Goal: Contribute content

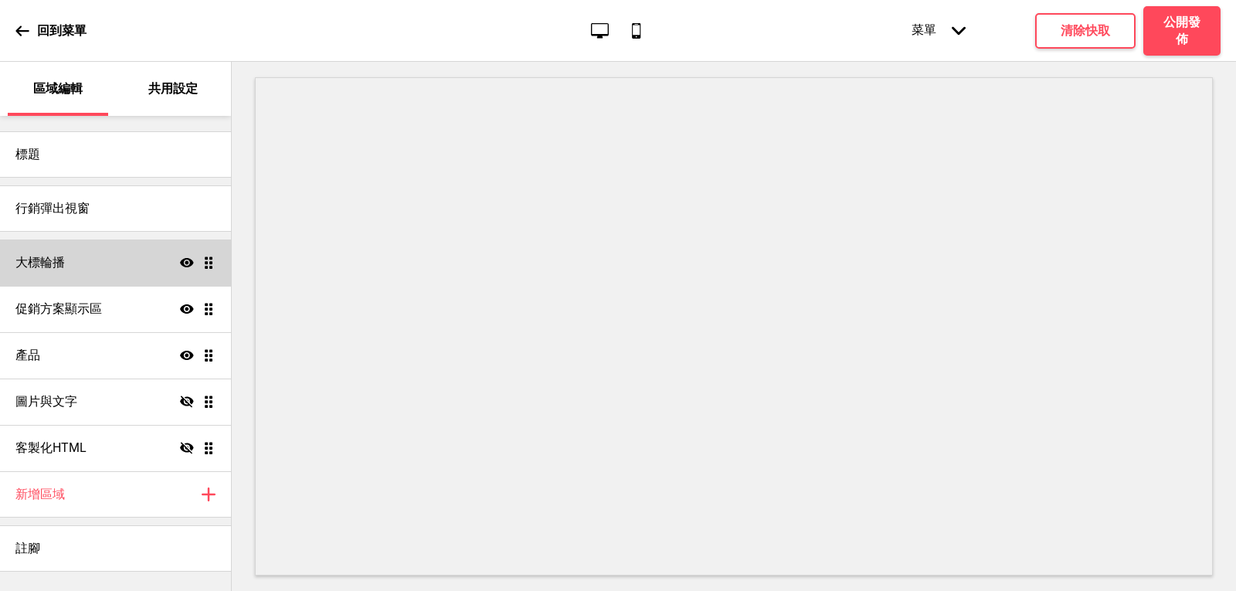
click at [79, 262] on div "大標輪播 顯示 拖曳" at bounding box center [115, 262] width 231 height 46
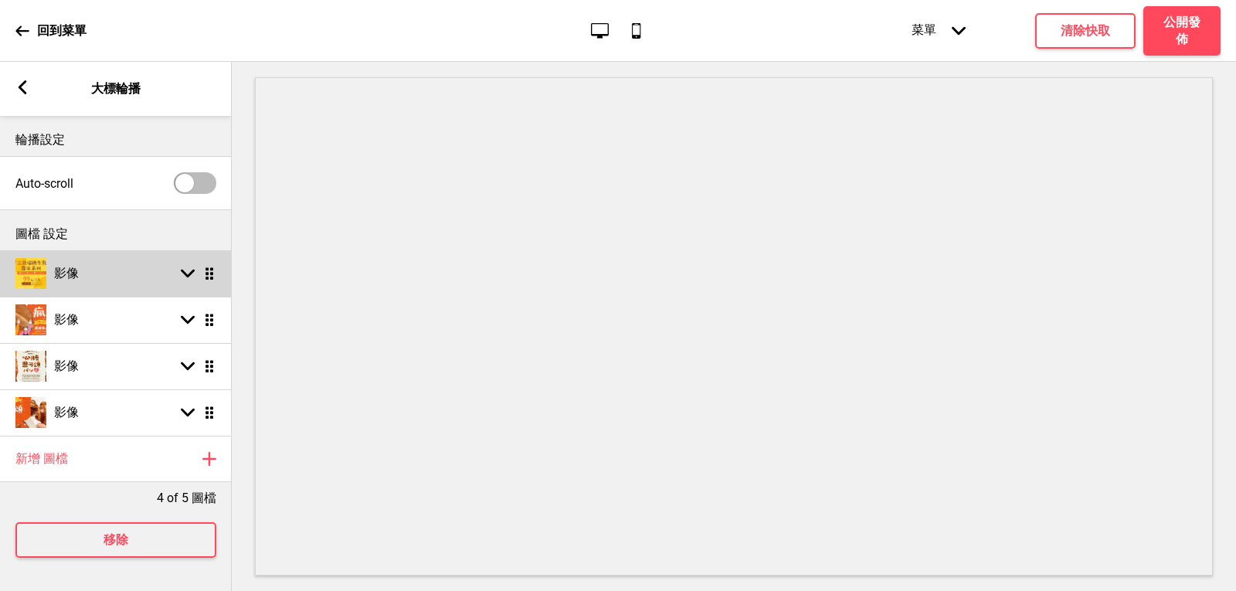
click at [92, 271] on div "影像 箭頭down 拖曳" at bounding box center [116, 273] width 232 height 46
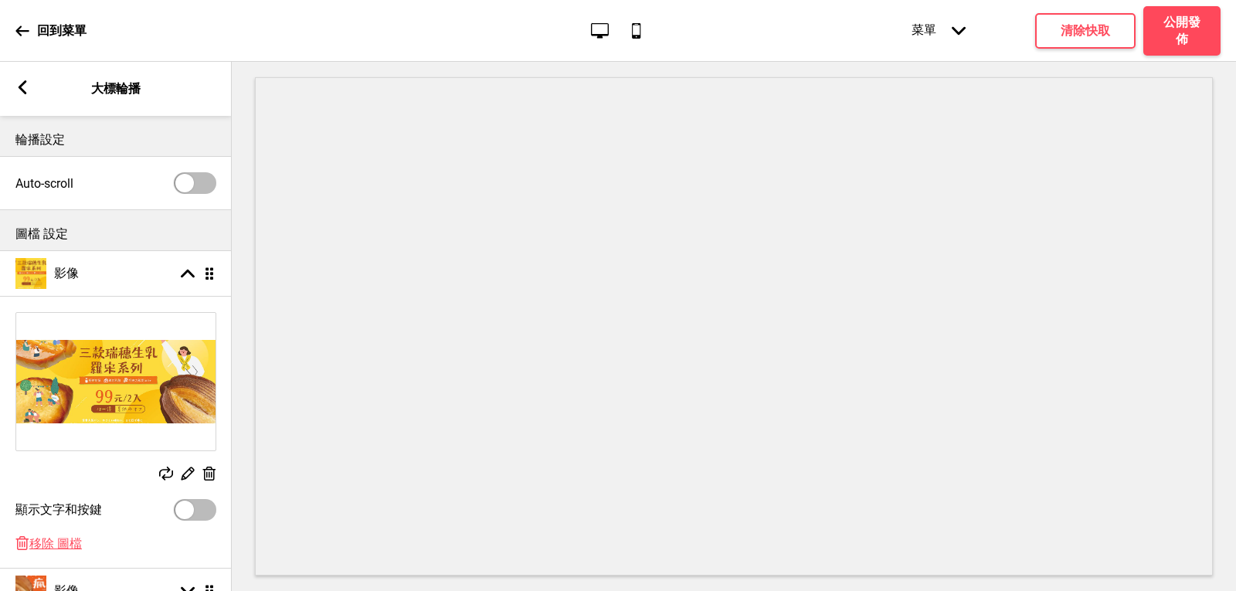
click at [209, 471] on rect at bounding box center [209, 474] width 16 height 16
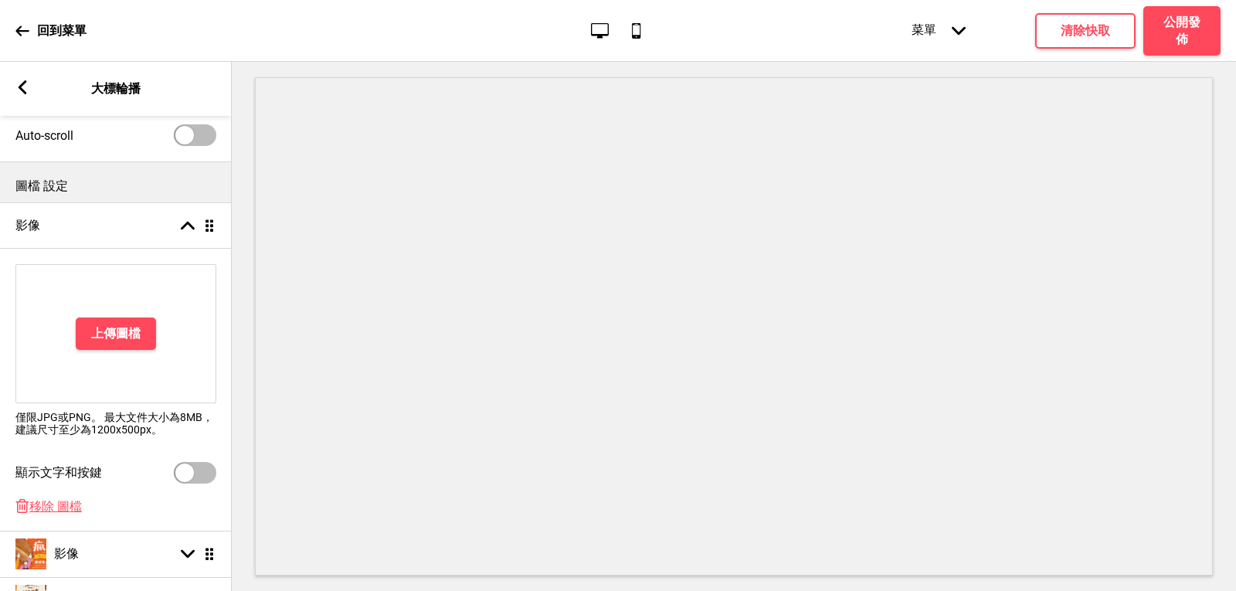
scroll to position [155, 0]
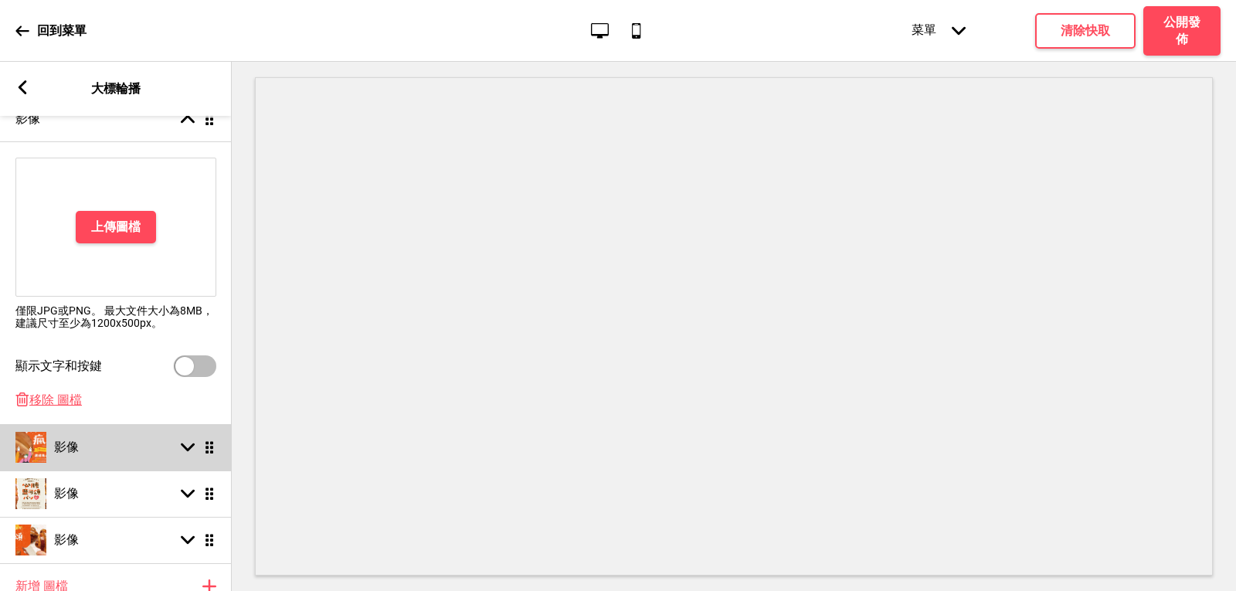
click at [90, 460] on div "影像 箭頭down 拖曳" at bounding box center [116, 447] width 232 height 46
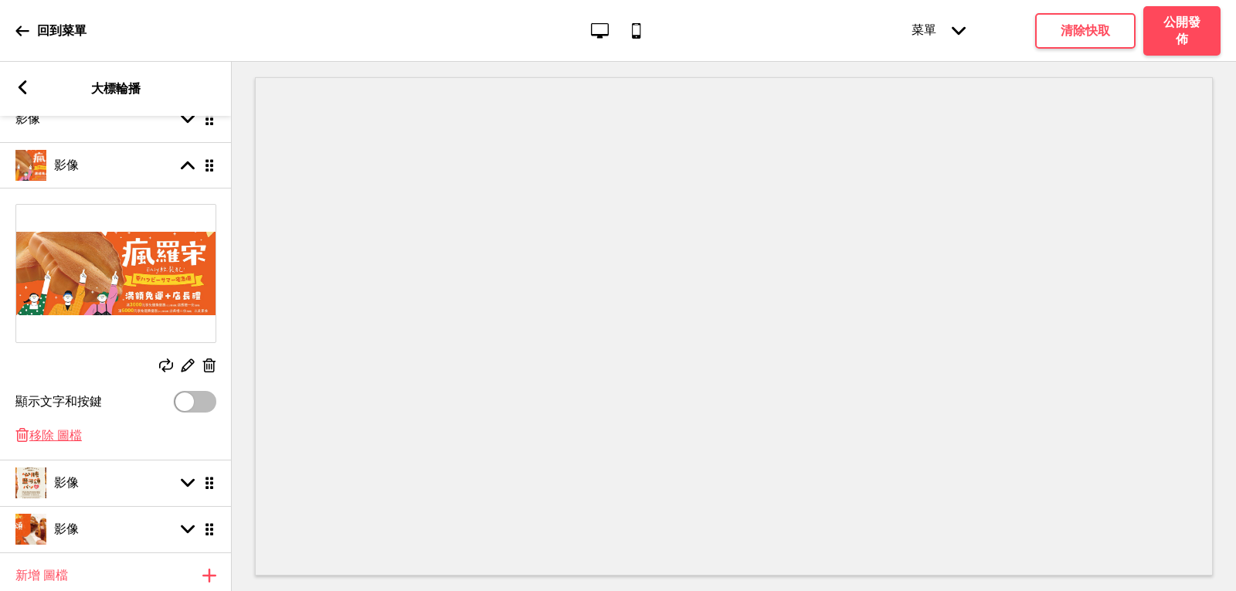
click at [214, 358] on rect at bounding box center [209, 366] width 16 height 16
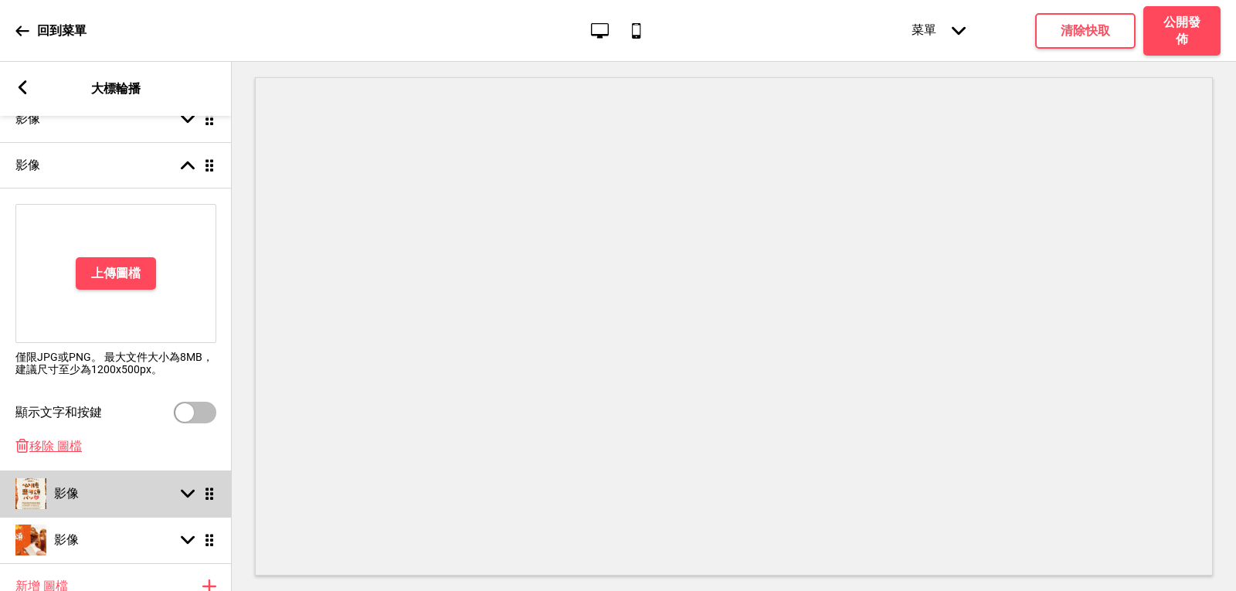
click at [58, 502] on h4 "影像" at bounding box center [66, 493] width 25 height 17
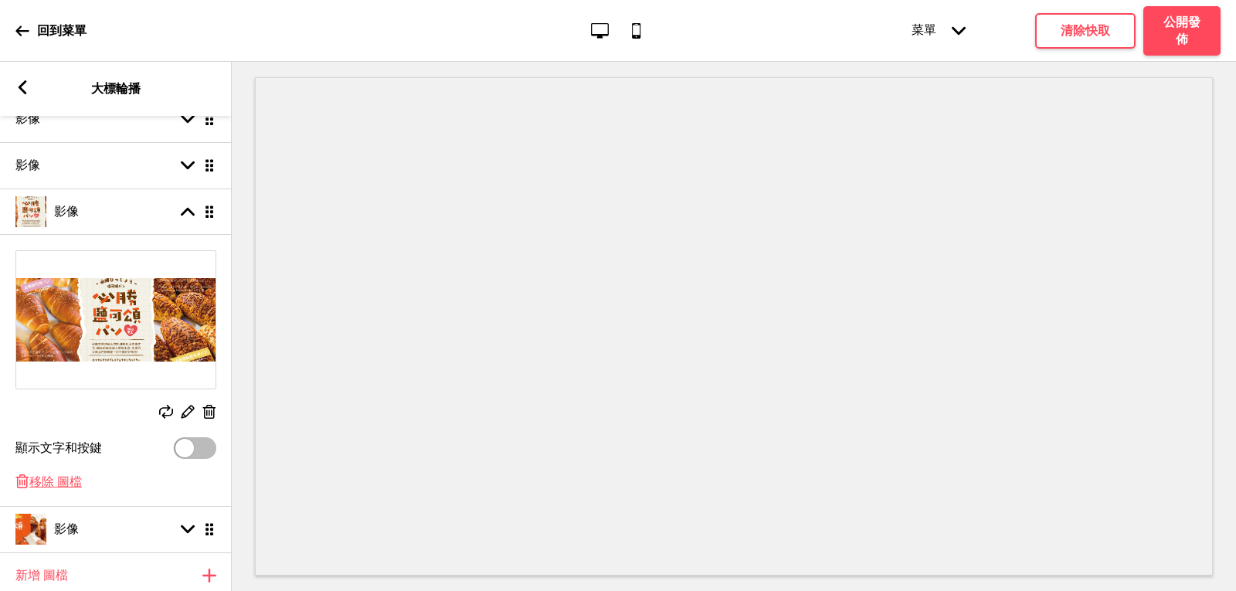
click at [208, 413] on rect at bounding box center [209, 412] width 16 height 16
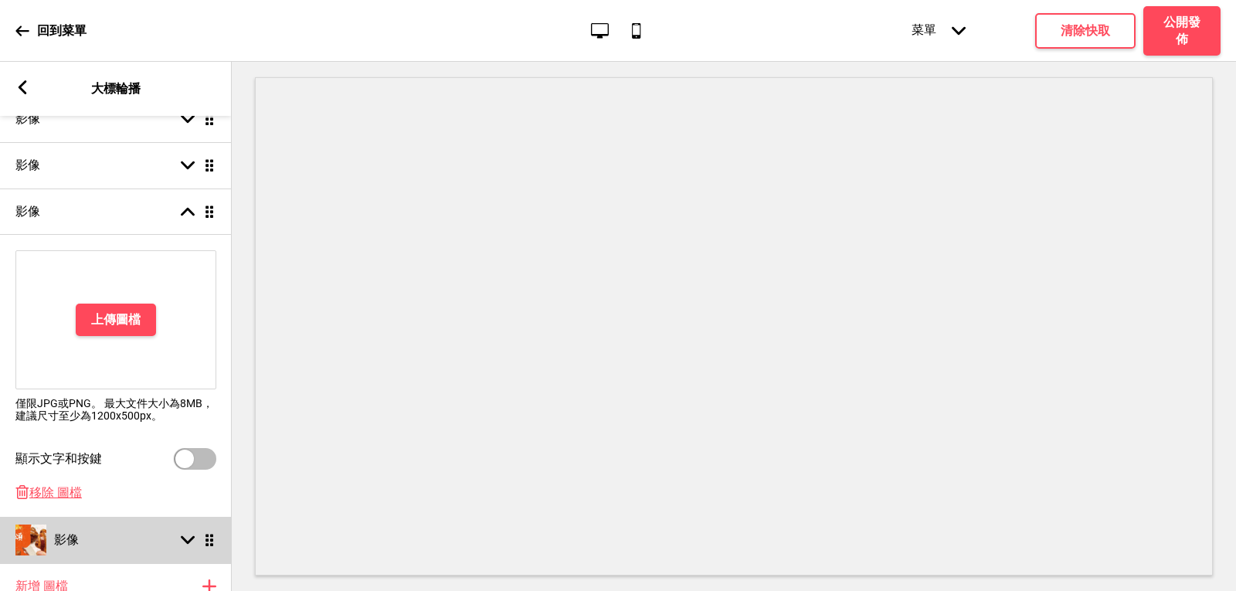
click at [97, 548] on div "影像 箭頭down 拖曳" at bounding box center [116, 540] width 232 height 46
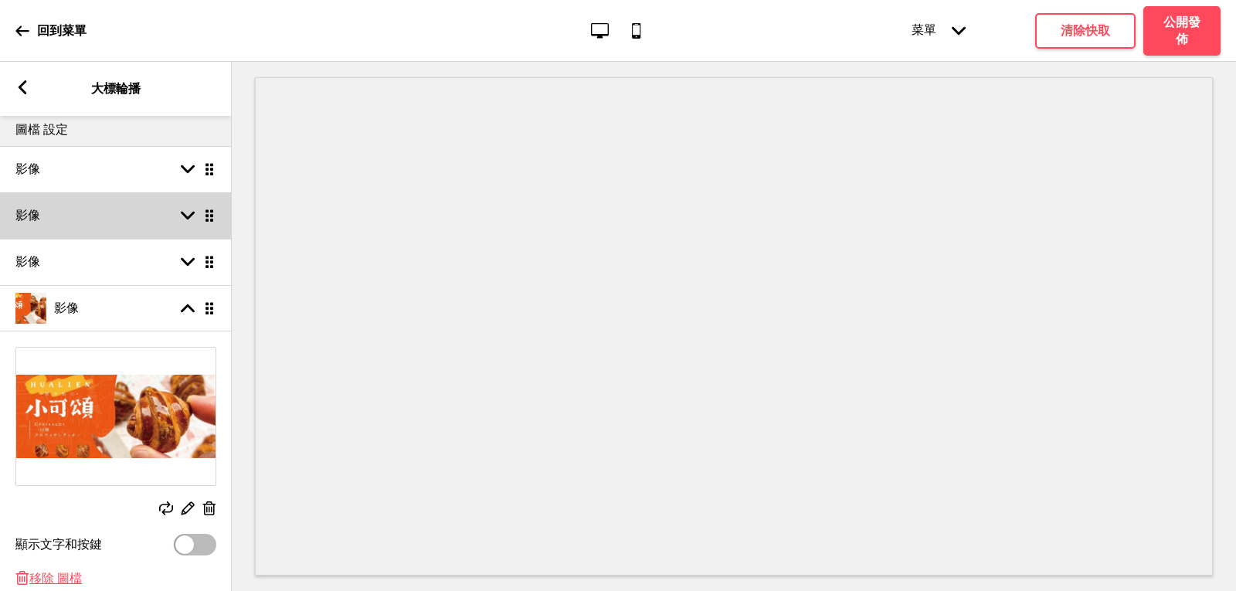
scroll to position [77, 0]
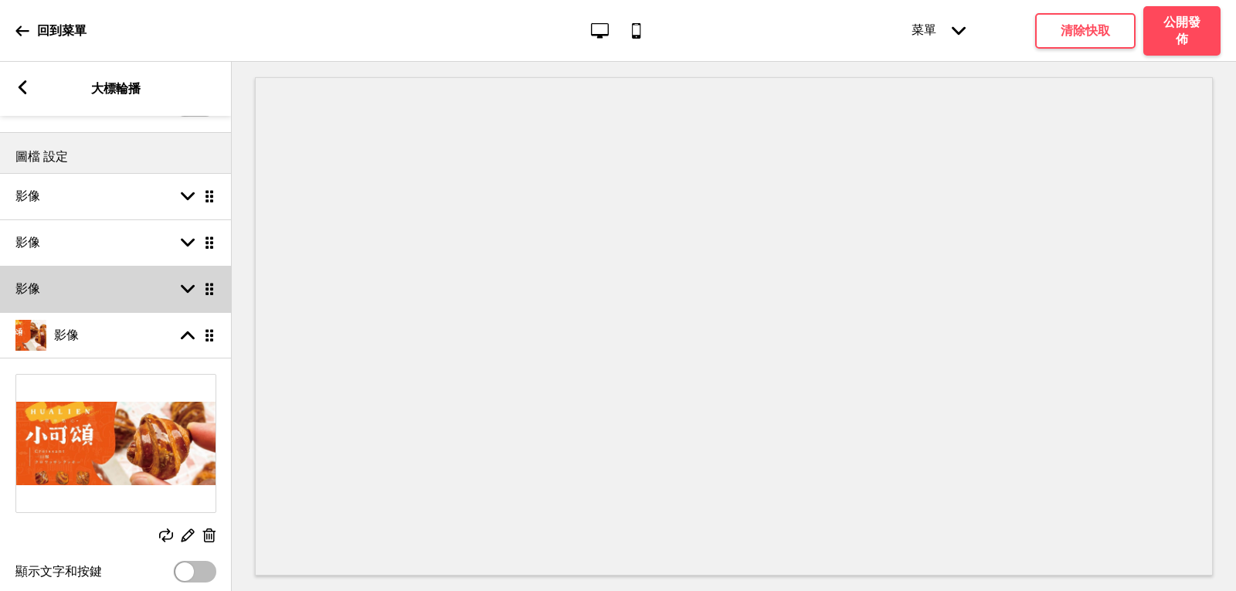
click at [93, 292] on div "影像 箭頭down 拖曳" at bounding box center [116, 289] width 232 height 46
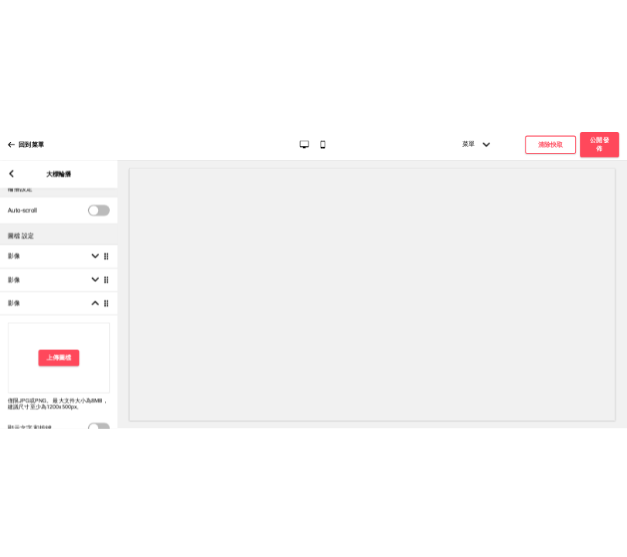
scroll to position [0, 0]
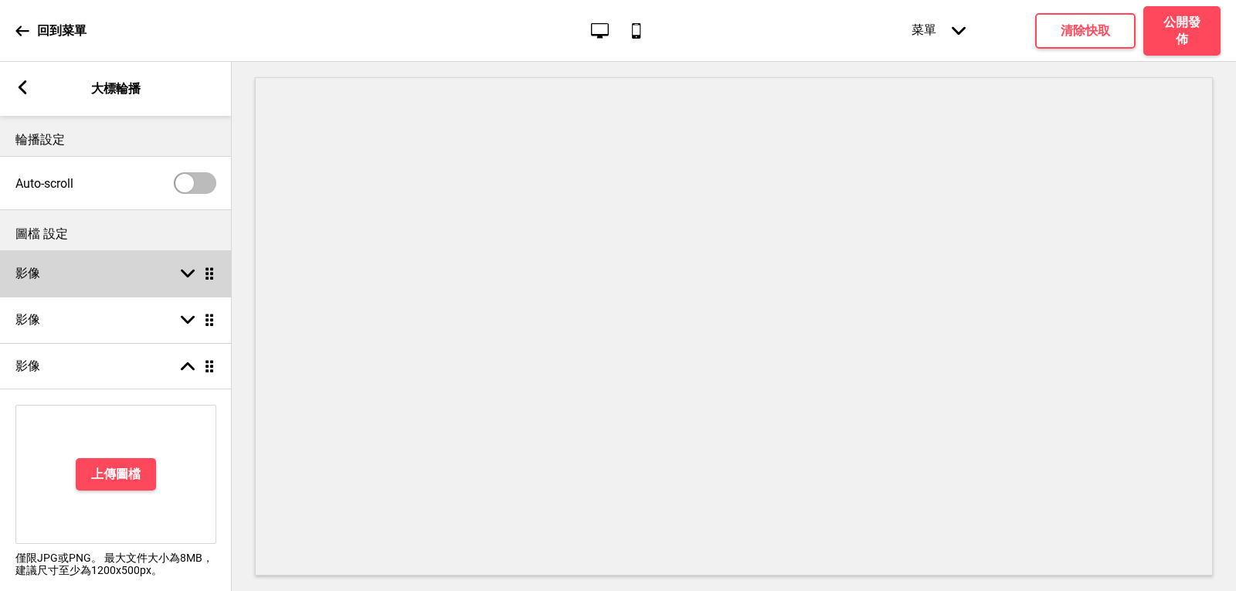
click at [75, 278] on div "影像 箭頭down 拖曳" at bounding box center [116, 273] width 232 height 46
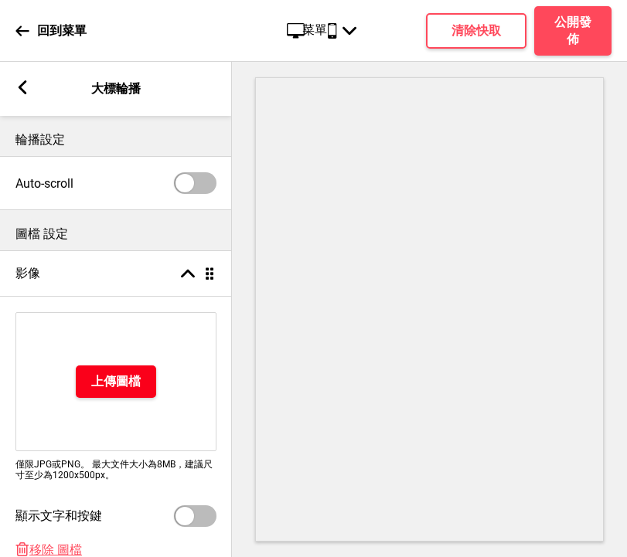
click at [127, 382] on h4 "上傳圖檔" at bounding box center [115, 381] width 49 height 17
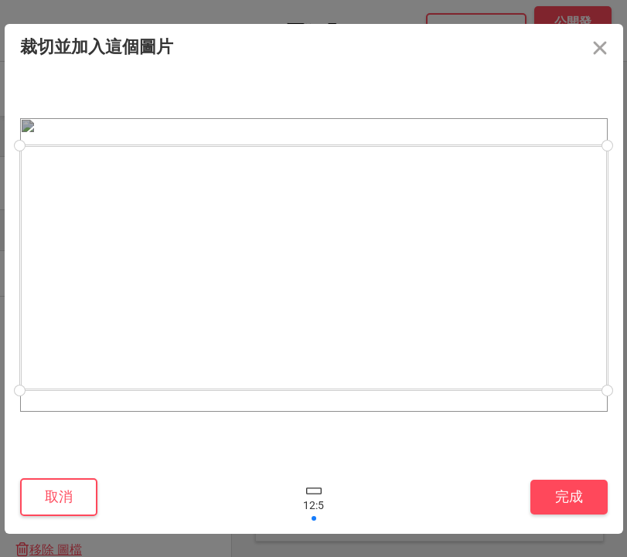
drag, startPoint x: 447, startPoint y: 343, endPoint x: 450, endPoint y: 355, distance: 11.8
click at [450, 355] on div at bounding box center [313, 267] width 587 height 245
click at [567, 496] on button "完成" at bounding box center [568, 497] width 77 height 35
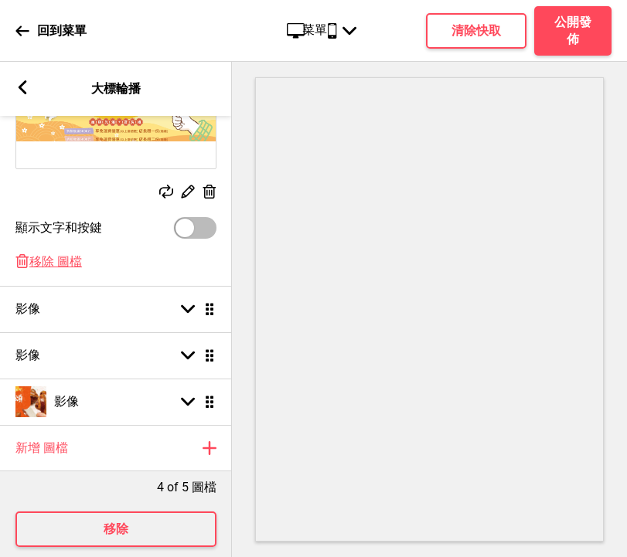
scroll to position [309, 0]
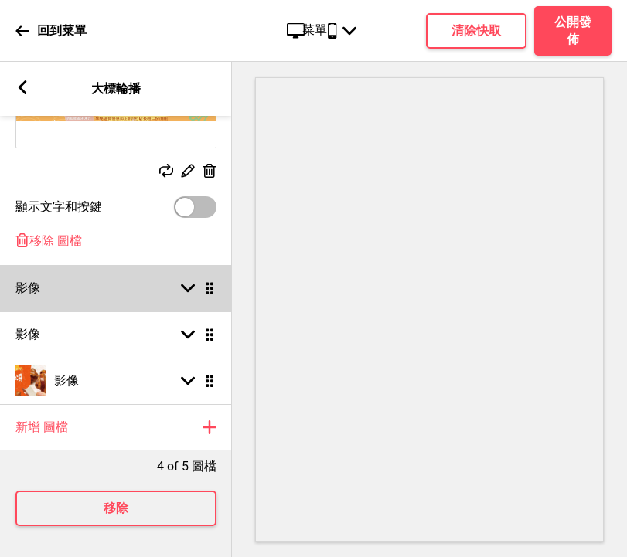
click at [59, 285] on div "影像 箭頭down 拖曳" at bounding box center [116, 288] width 232 height 46
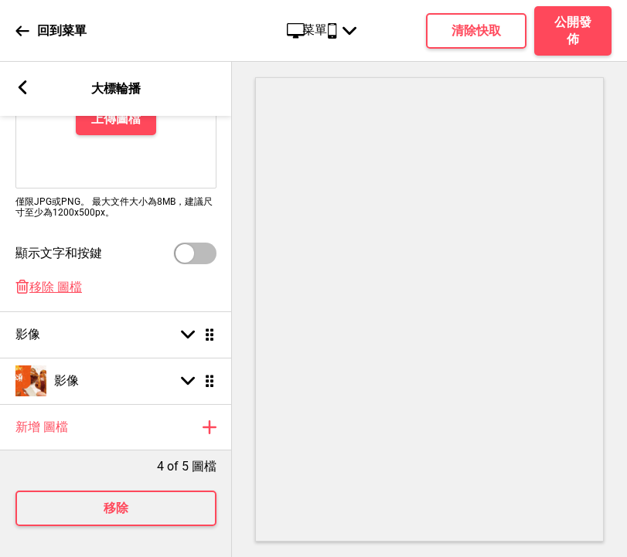
scroll to position [308, 0]
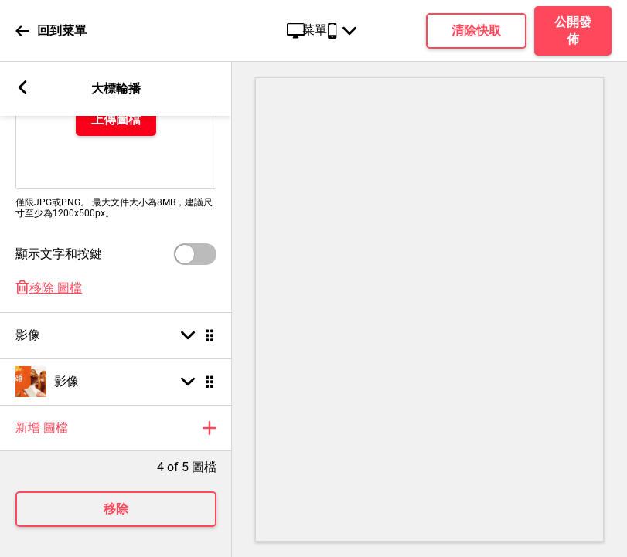
click at [134, 121] on h4 "上傳圖檔" at bounding box center [115, 119] width 49 height 17
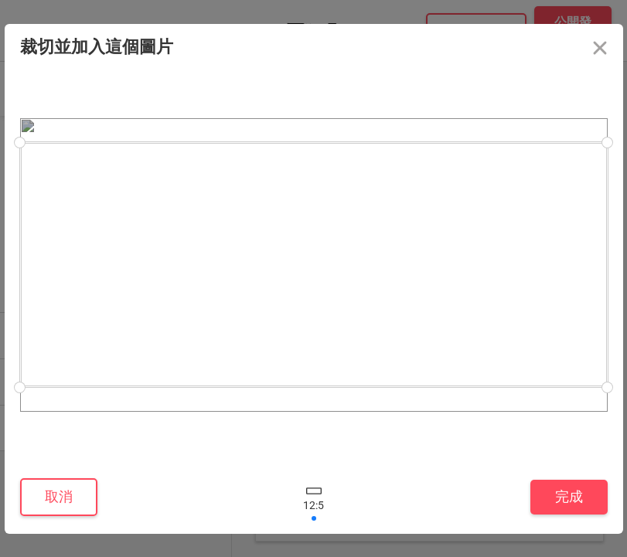
click at [427, 331] on div at bounding box center [313, 264] width 587 height 245
click at [585, 506] on button "完成" at bounding box center [568, 497] width 77 height 35
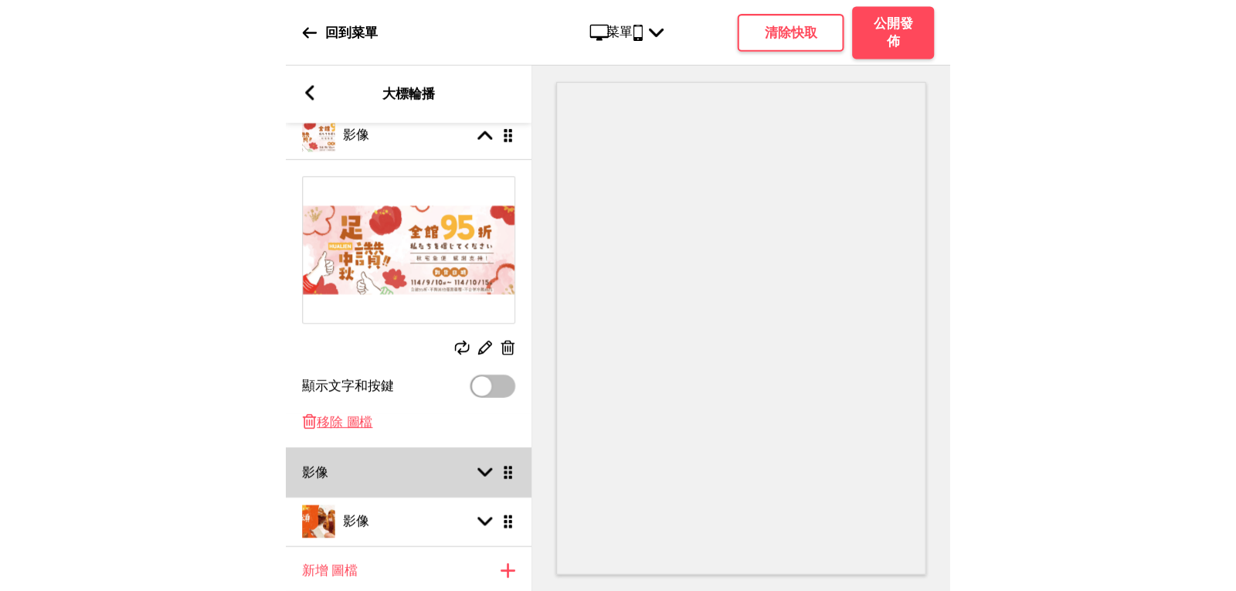
scroll to position [219, 0]
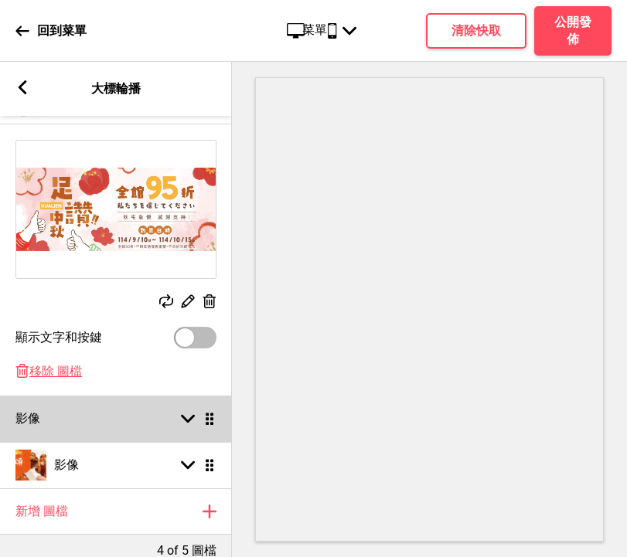
click at [80, 410] on div "影像 箭頭down 拖曳" at bounding box center [116, 419] width 232 height 46
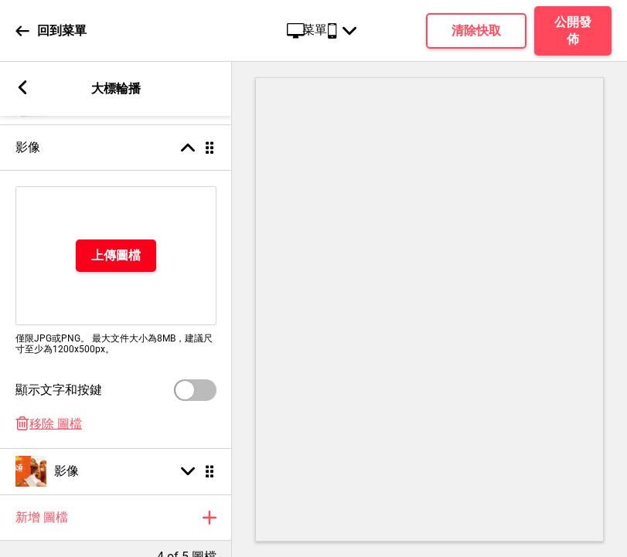
click at [128, 265] on button "上傳圖檔" at bounding box center [116, 255] width 80 height 32
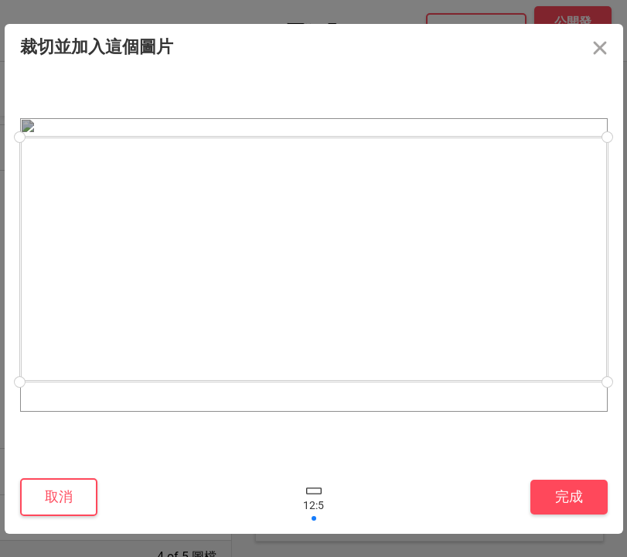
click at [441, 372] on div at bounding box center [313, 259] width 587 height 245
click at [568, 484] on button "完成" at bounding box center [568, 497] width 77 height 35
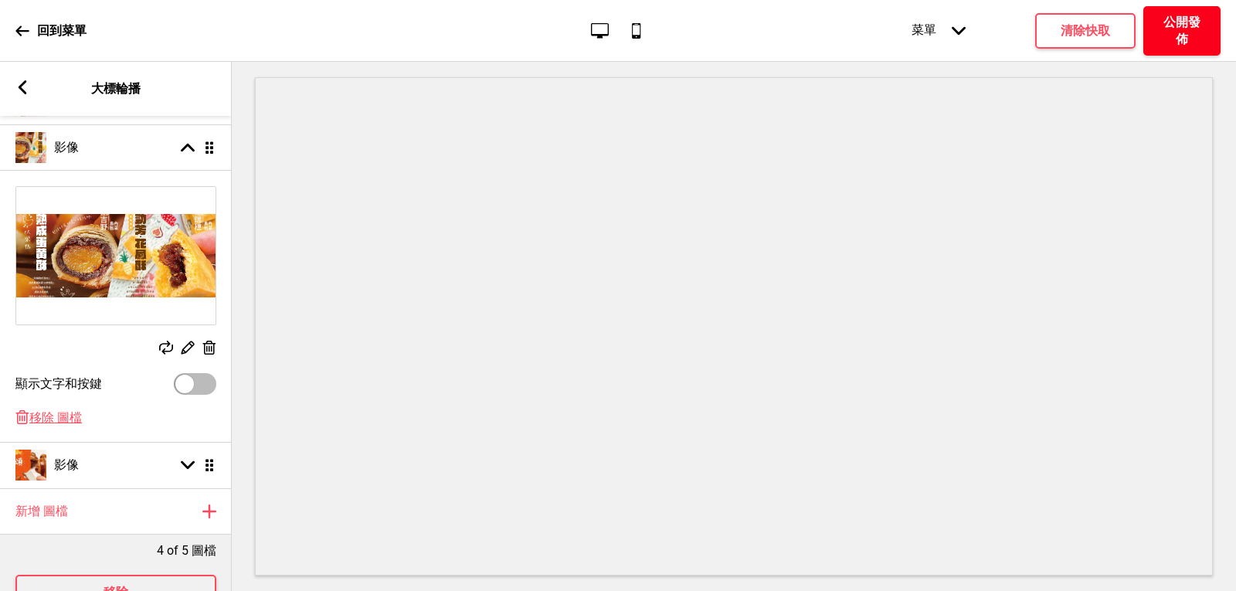
click at [1188, 26] on h4 "公開發佈" at bounding box center [1182, 31] width 46 height 34
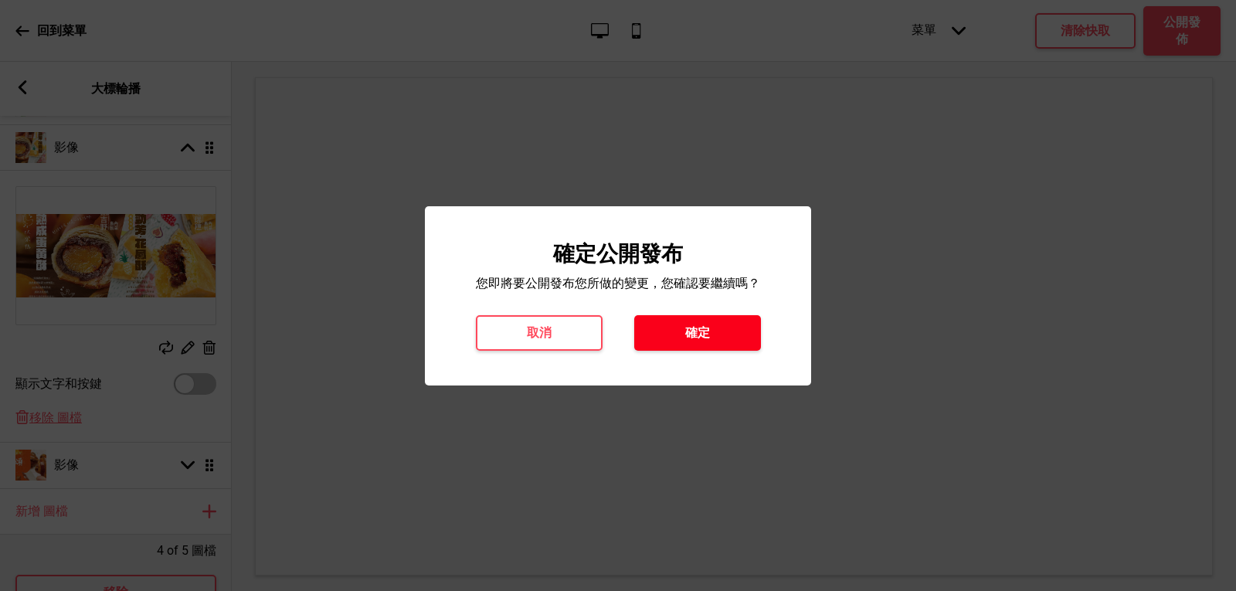
click at [694, 320] on button "確定" at bounding box center [697, 333] width 127 height 36
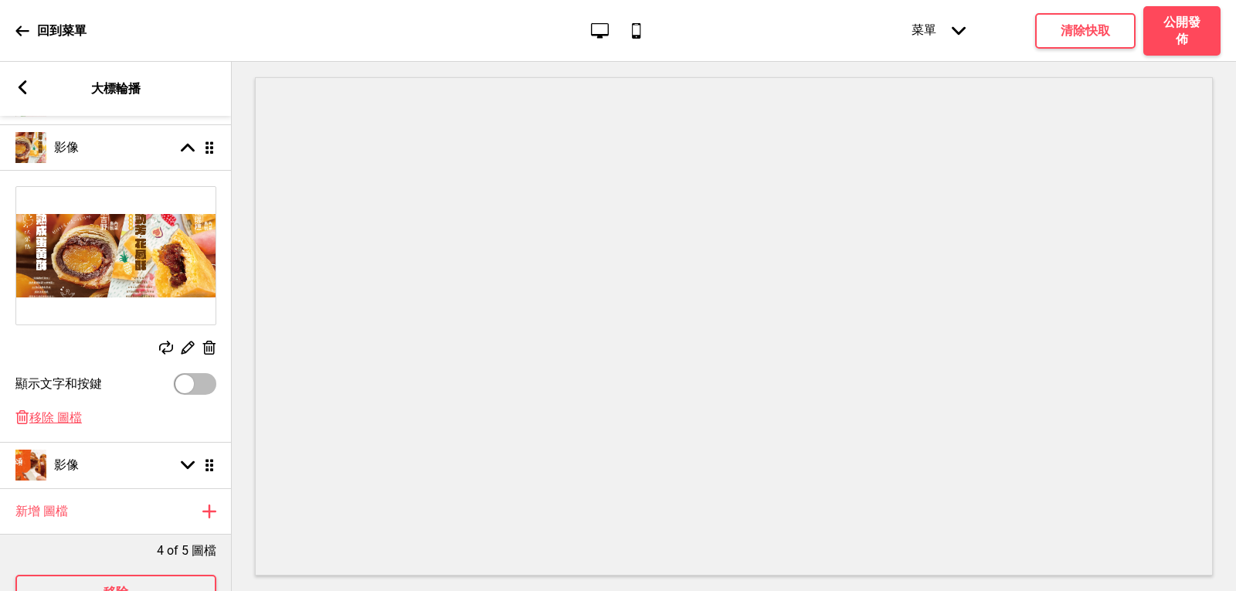
click at [19, 28] on icon at bounding box center [21, 30] width 13 height 10
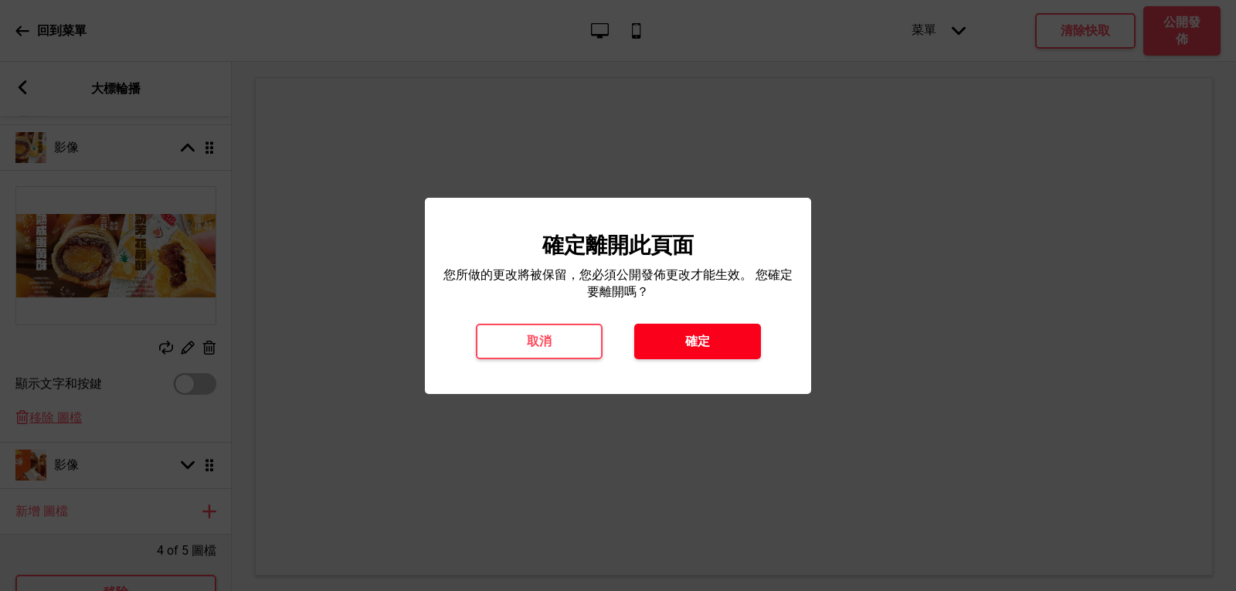
click at [669, 335] on button "確定" at bounding box center [697, 342] width 127 height 36
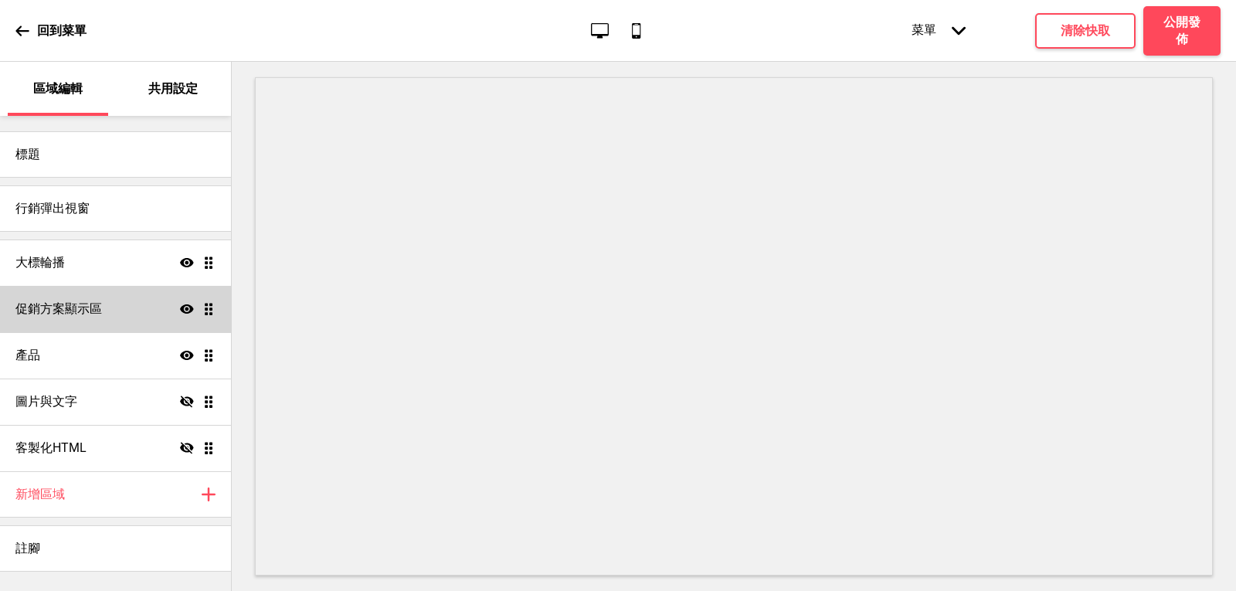
click at [87, 305] on h4 "促銷方案顯示區" at bounding box center [58, 309] width 87 height 17
select select "center"
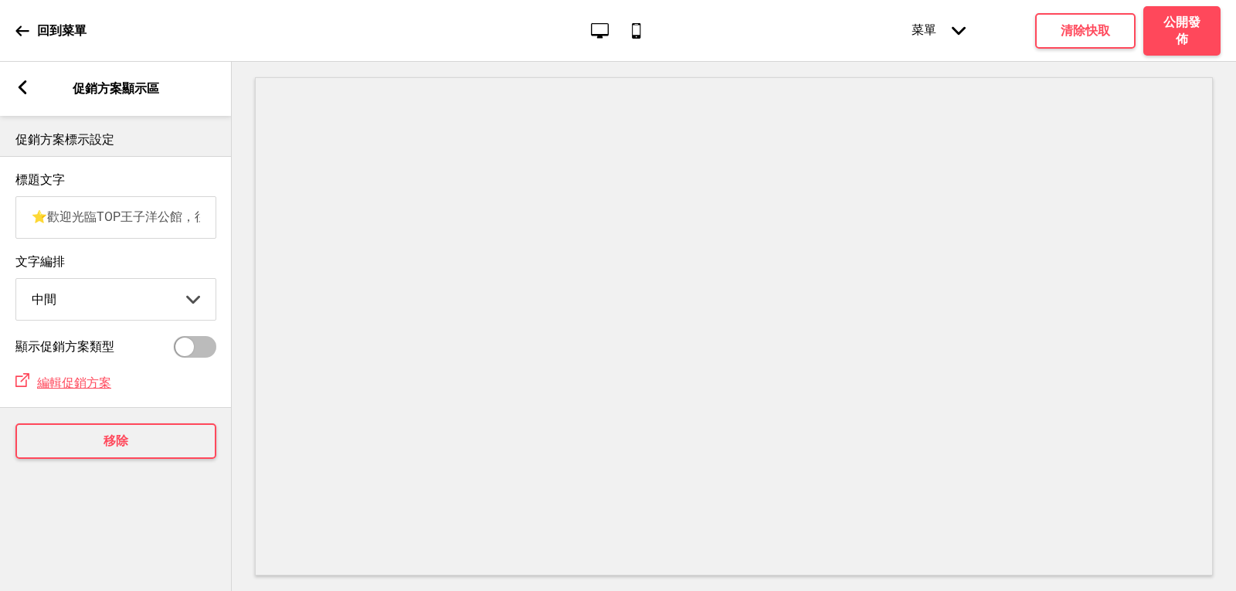
click at [20, 82] on rect at bounding box center [22, 87] width 14 height 14
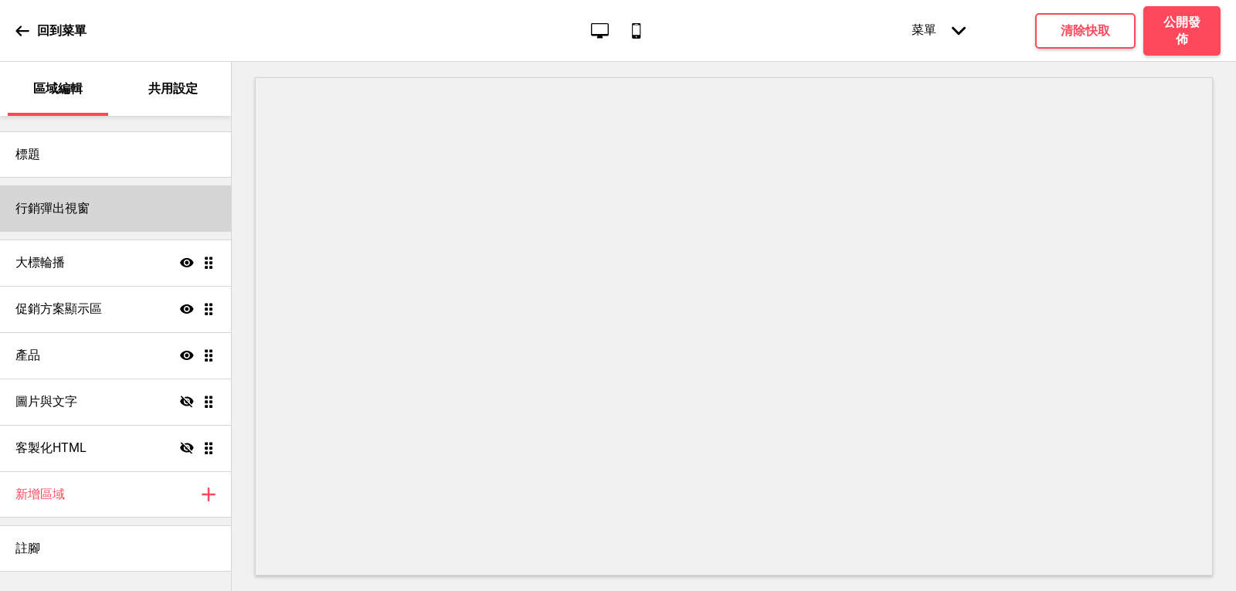
click at [79, 209] on h4 "行銷彈出視窗" at bounding box center [52, 208] width 74 height 17
select select "daily"
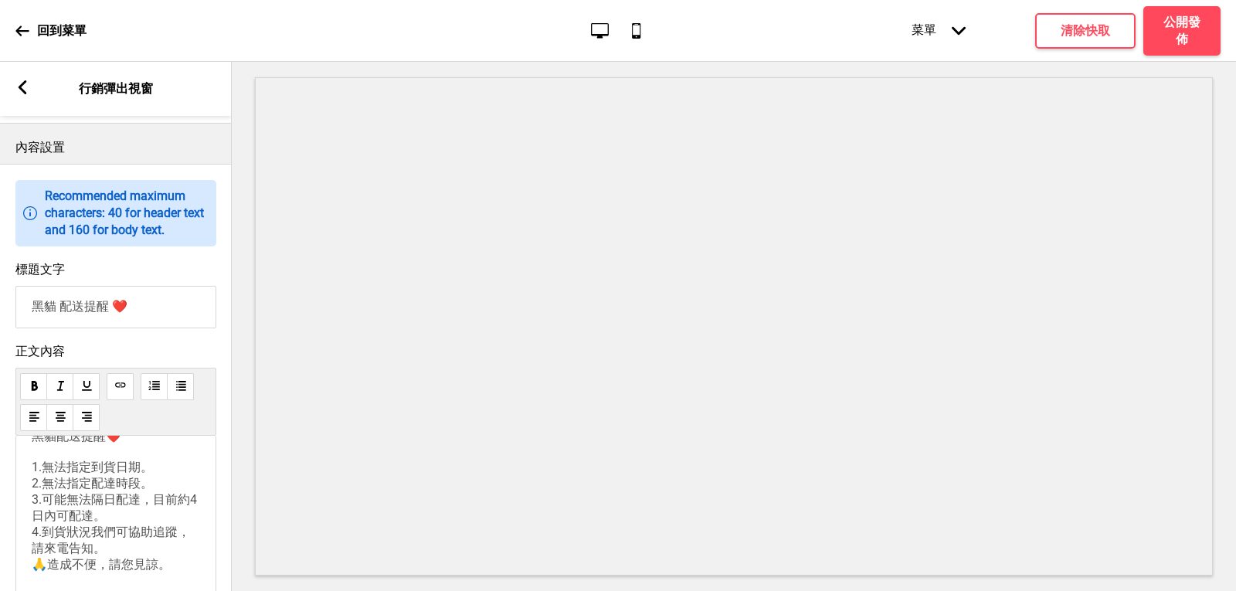
scroll to position [618, 0]
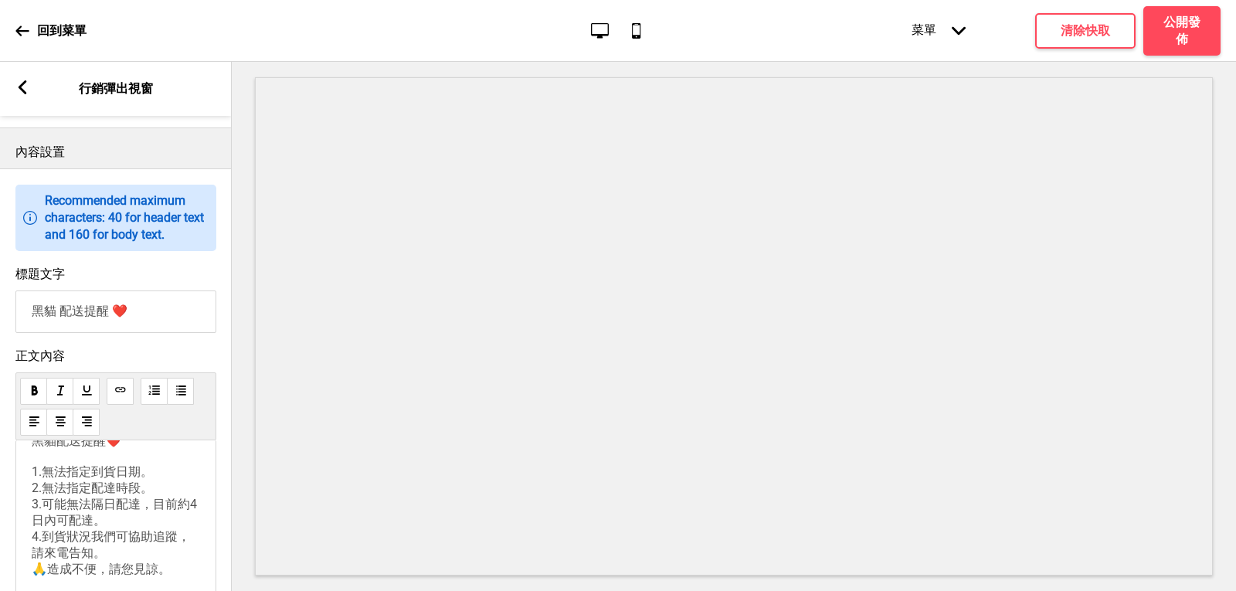
click at [58, 333] on input "黑貓 配送提醒 ❤️" at bounding box center [115, 311] width 201 height 42
click at [57, 333] on input "黑貓中秋繁盛期 配送提醒 ❤️" at bounding box center [115, 311] width 201 height 42
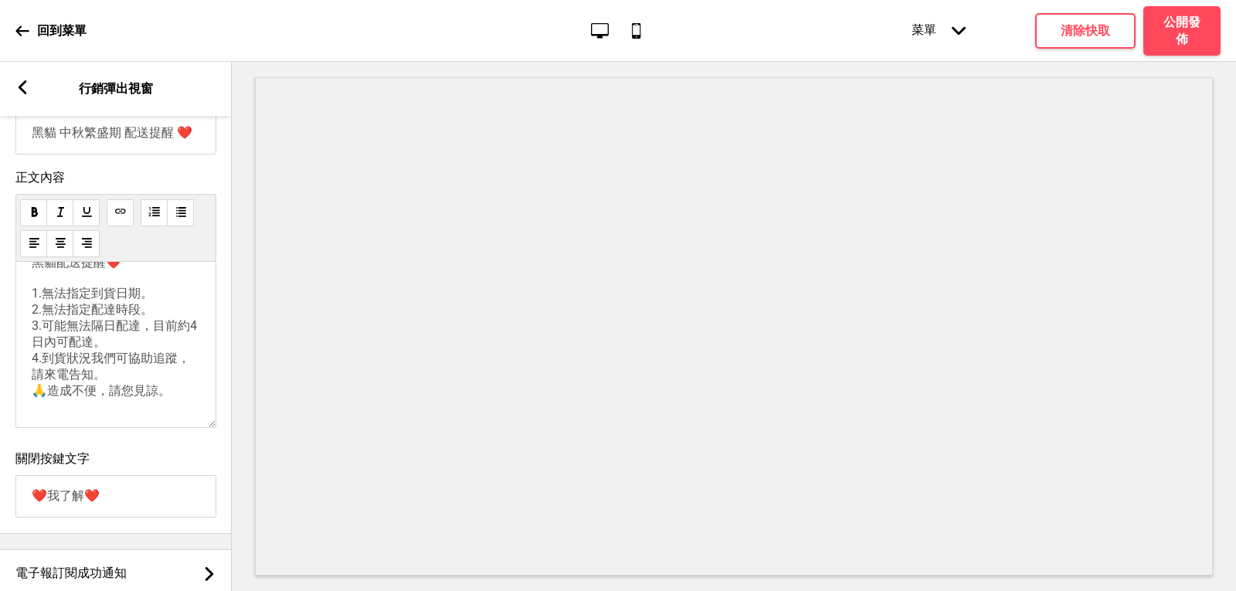
scroll to position [946, 0]
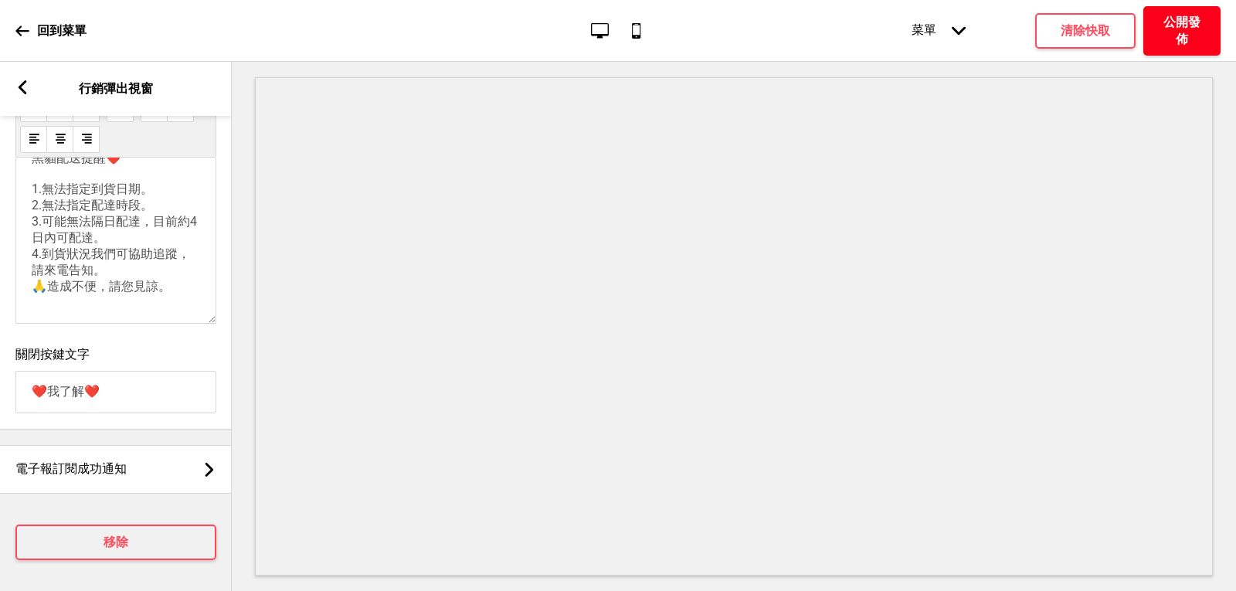
type input "黑貓 中秋繁盛期 配送提醒 ❤️"
click at [1180, 33] on h4 "公開發佈" at bounding box center [1182, 31] width 46 height 34
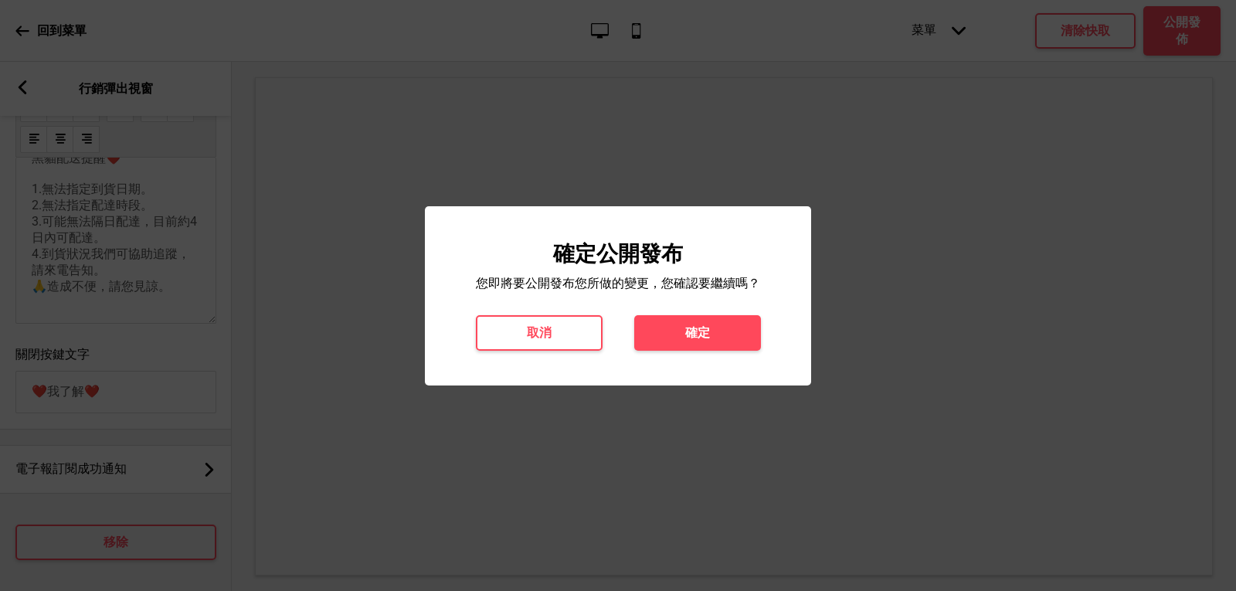
click at [703, 328] on h4 "確定" at bounding box center [697, 332] width 25 height 17
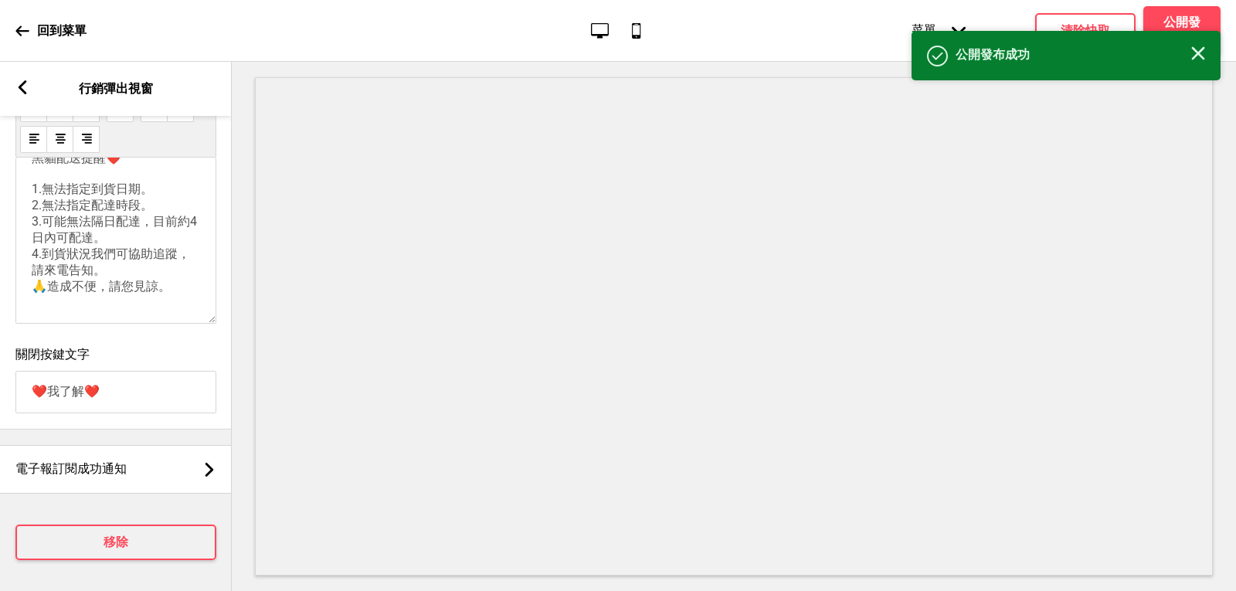
click at [29, 28] on icon at bounding box center [22, 31] width 14 height 14
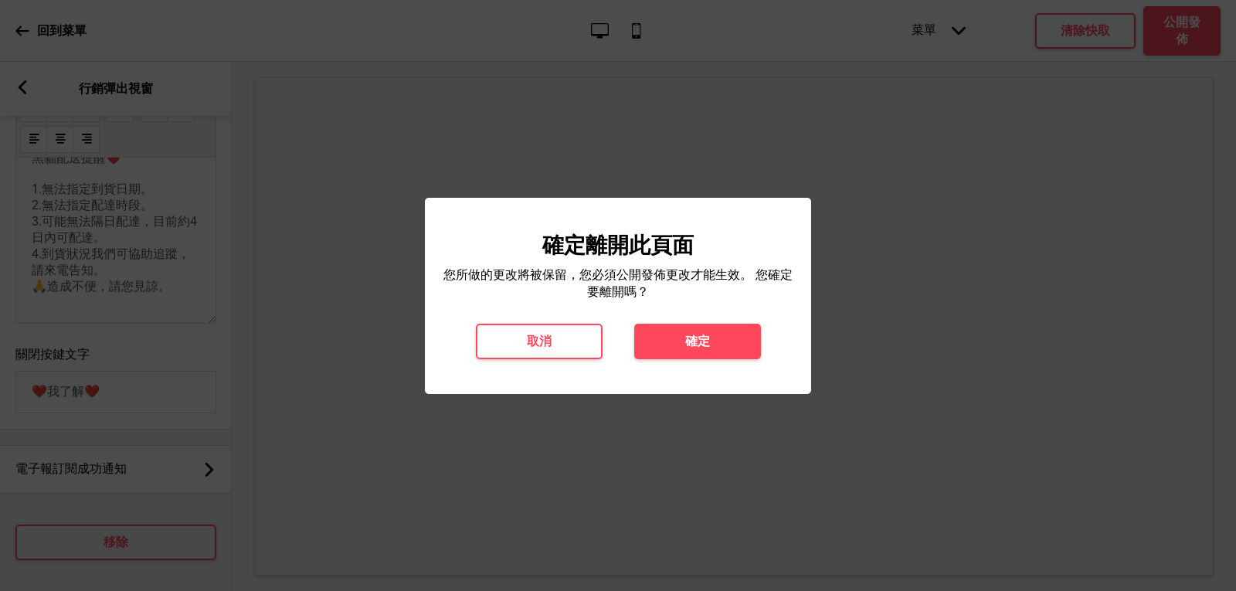
click at [647, 343] on button "確定" at bounding box center [697, 342] width 127 height 36
